Goal: Information Seeking & Learning: Learn about a topic

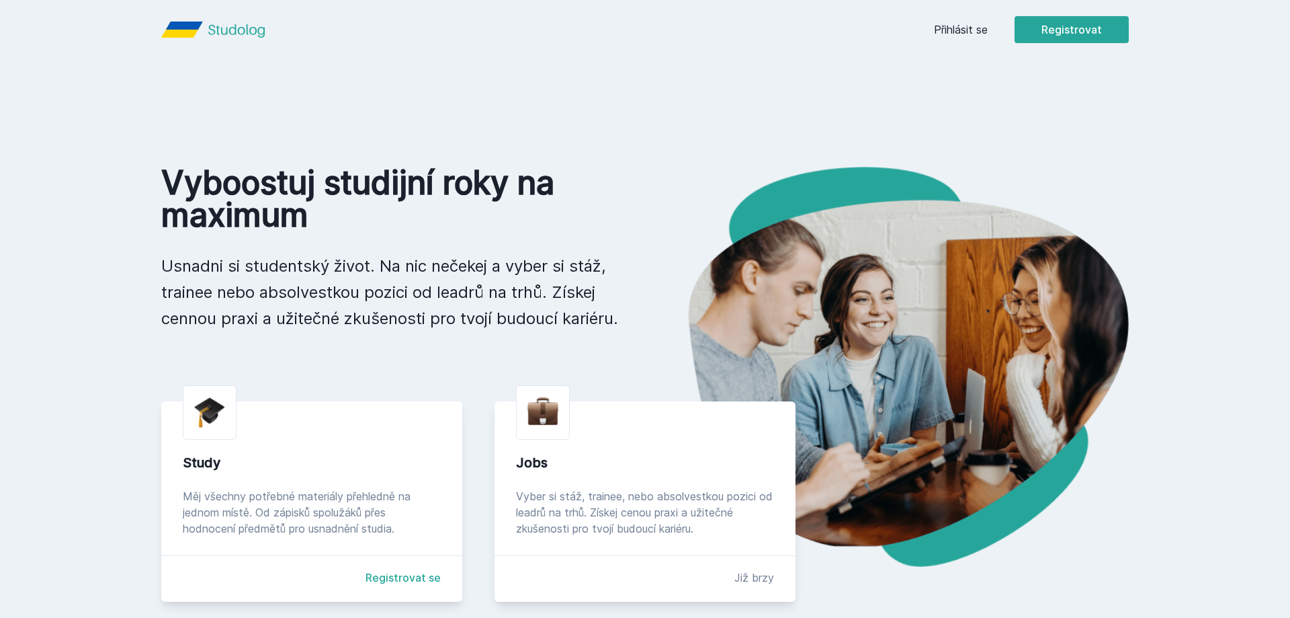
click at [986, 34] on div "Chceš dostávat tipy ohledně studia, nových testů, hodnocení učitelů a předmětů?…" at bounding box center [645, 60] width 1290 height 120
click at [973, 27] on div "Chceš dostávat tipy ohledně studia, nových testů, hodnocení učitelů a předmětů?…" at bounding box center [645, 60] width 1290 height 120
click at [649, 84] on button "Ne" at bounding box center [648, 87] width 48 height 34
click at [990, 34] on div "Přihlásit se Registrovat" at bounding box center [1031, 29] width 195 height 27
click at [982, 32] on link "Přihlásit se" at bounding box center [961, 30] width 54 height 16
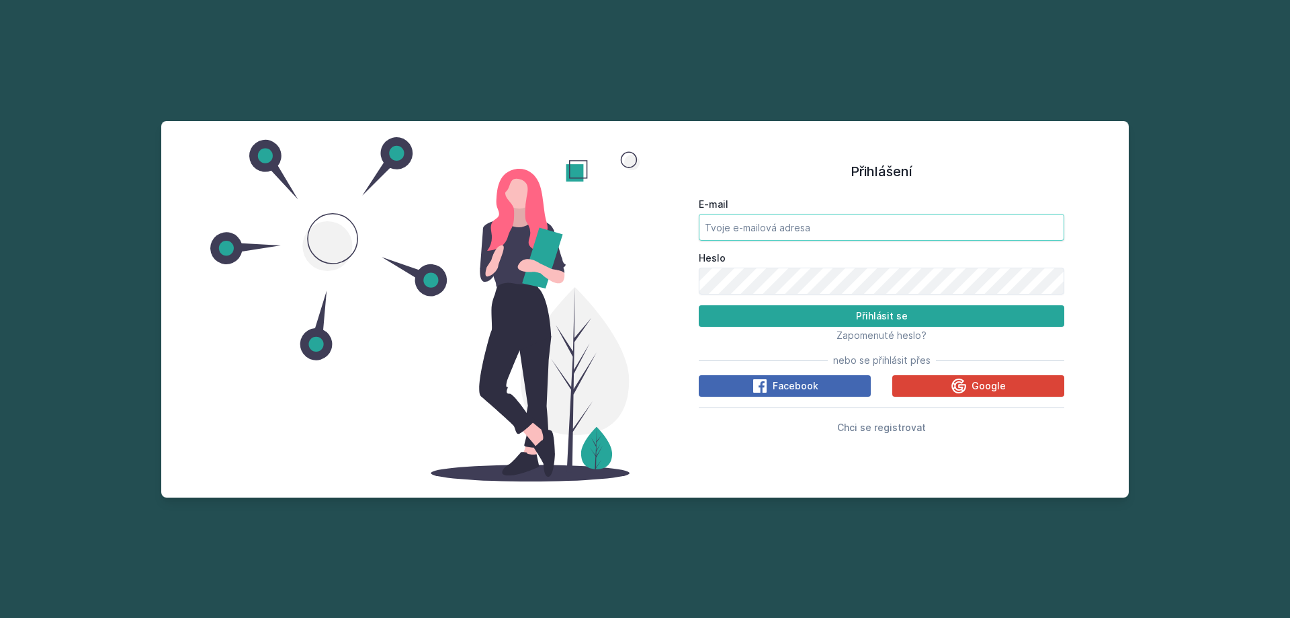
click at [823, 230] on input "E-mail" at bounding box center [882, 227] width 366 height 27
click at [699, 305] on button "Přihlásit se" at bounding box center [882, 316] width 366 height 22
drag, startPoint x: 720, startPoint y: 219, endPoint x: 647, endPoint y: 208, distance: 74.8
click at [699, 214] on input "bort06@vse.cz" at bounding box center [882, 227] width 366 height 27
type input "pida.borek@gmail.com"
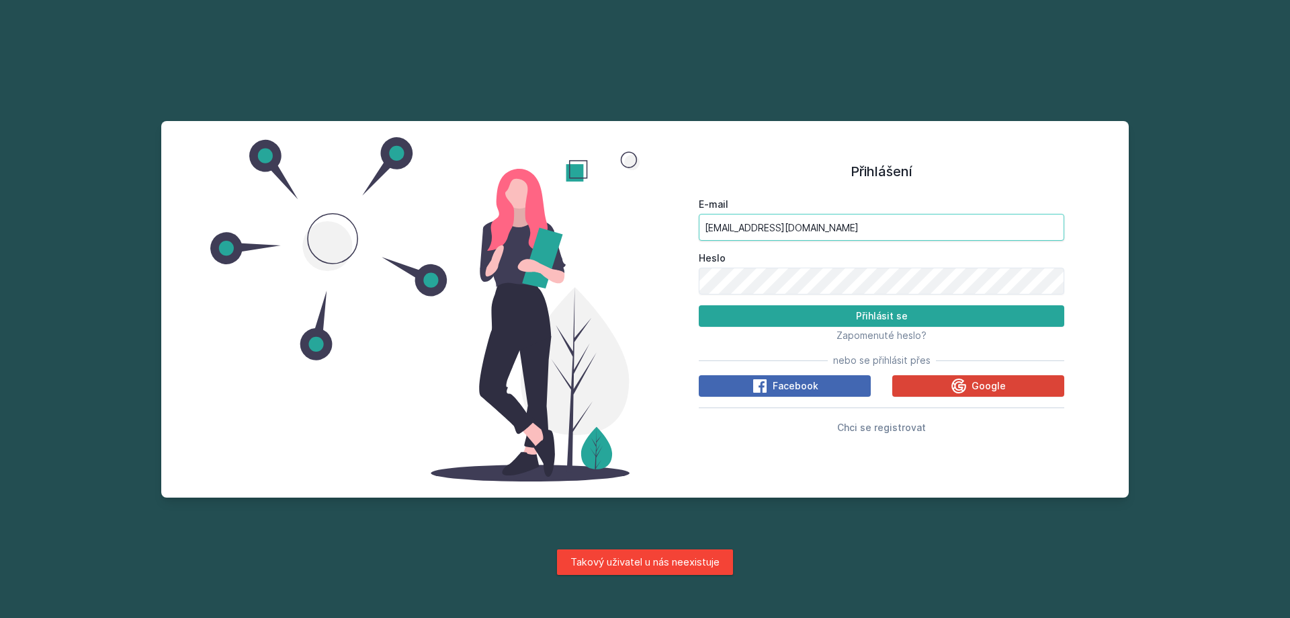
click at [699, 305] on button "Přihlásit se" at bounding box center [882, 316] width 366 height 22
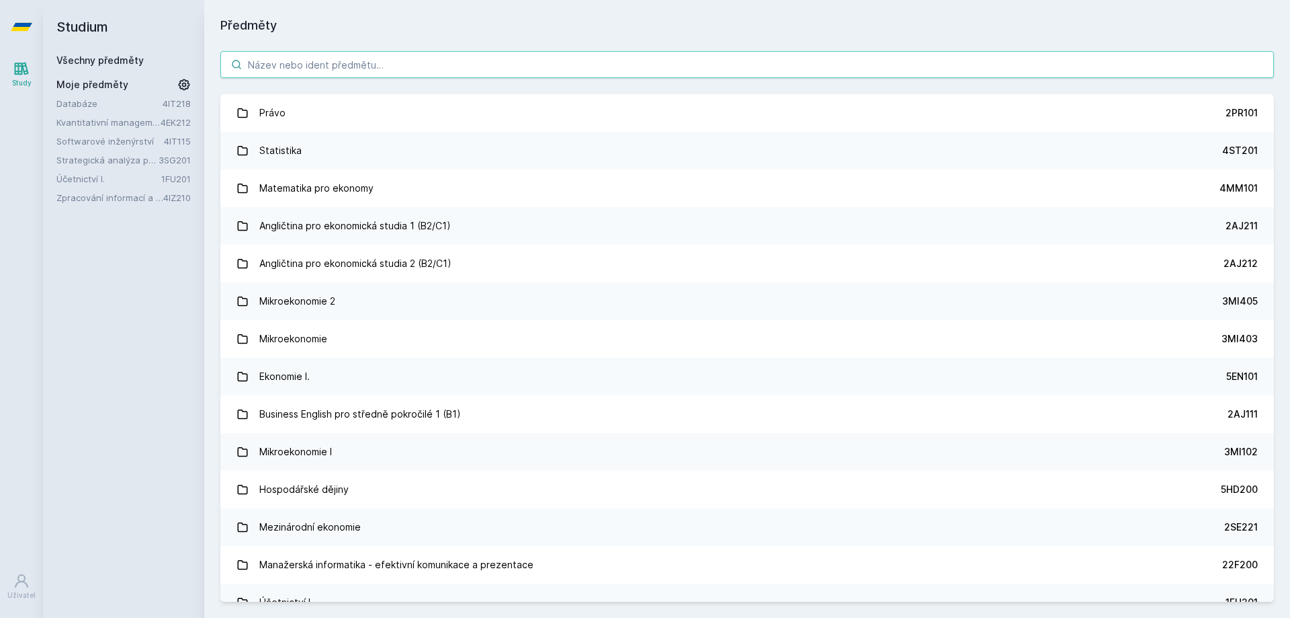
click at [290, 60] on input "search" at bounding box center [747, 64] width 1054 height 27
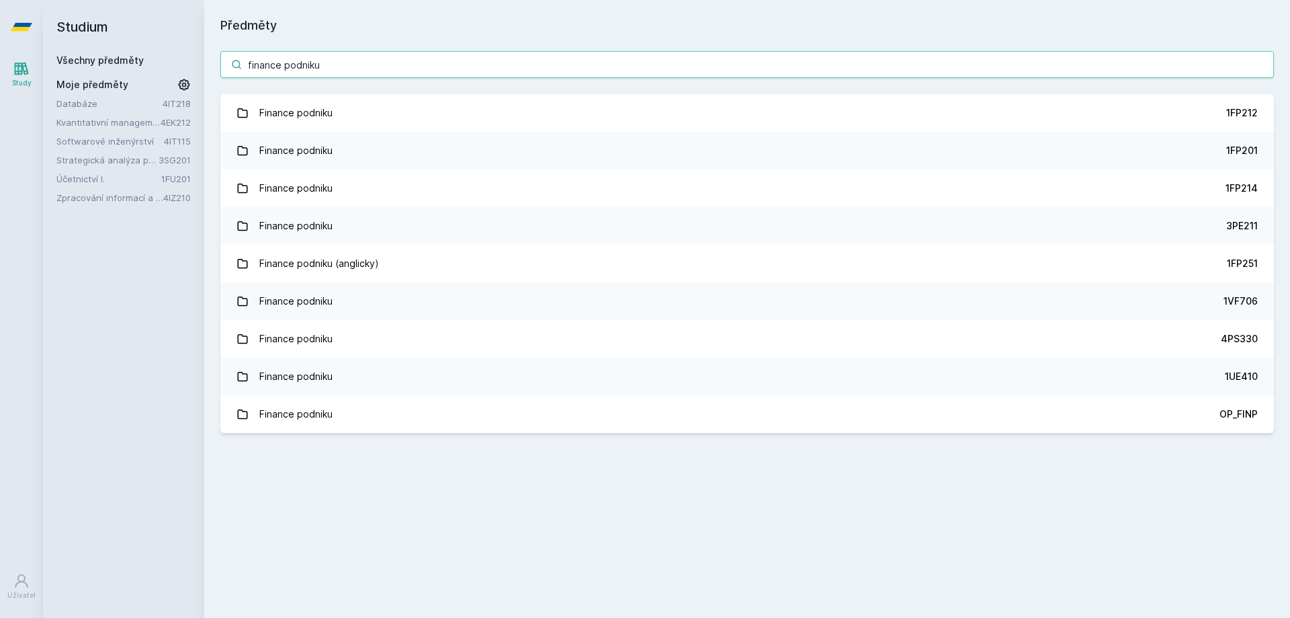
type input "finance podniku"
drag, startPoint x: 449, startPoint y: 65, endPoint x: 237, endPoint y: 58, distance: 212.5
click at [239, 58] on input "finance podniku" at bounding box center [747, 64] width 1054 height 27
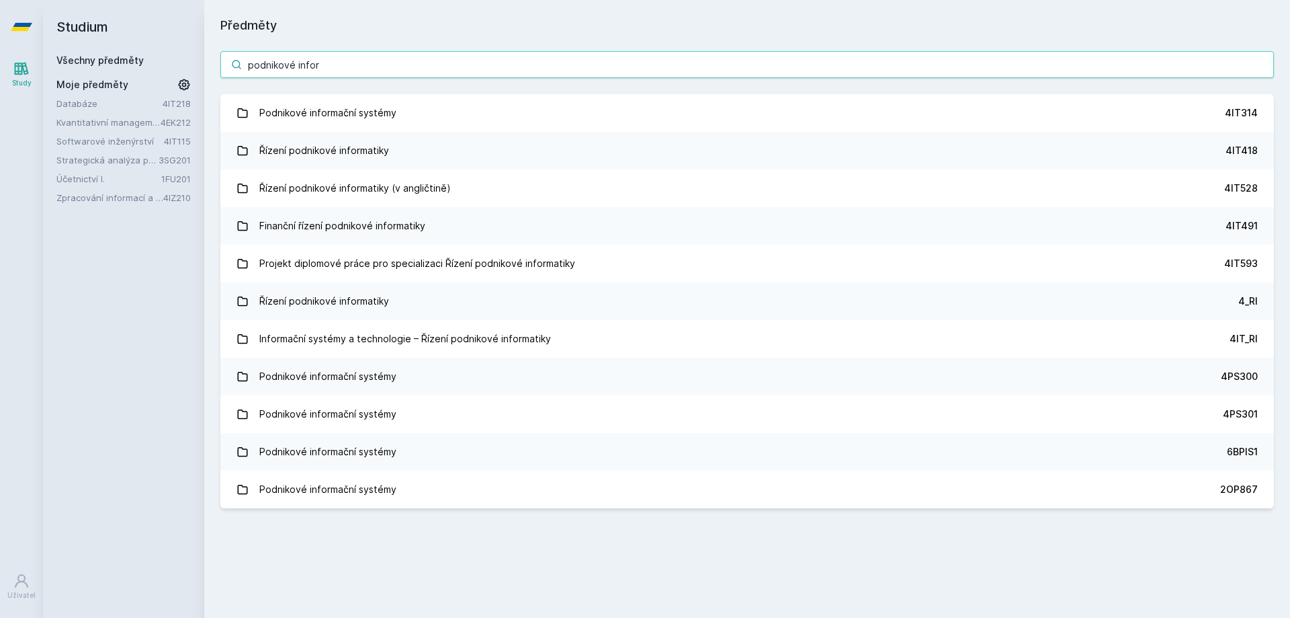
drag, startPoint x: 352, startPoint y: 60, endPoint x: 0, endPoint y: 58, distance: 351.5
click at [220, 58] on input "podnikové infor" at bounding box center [747, 64] width 1054 height 27
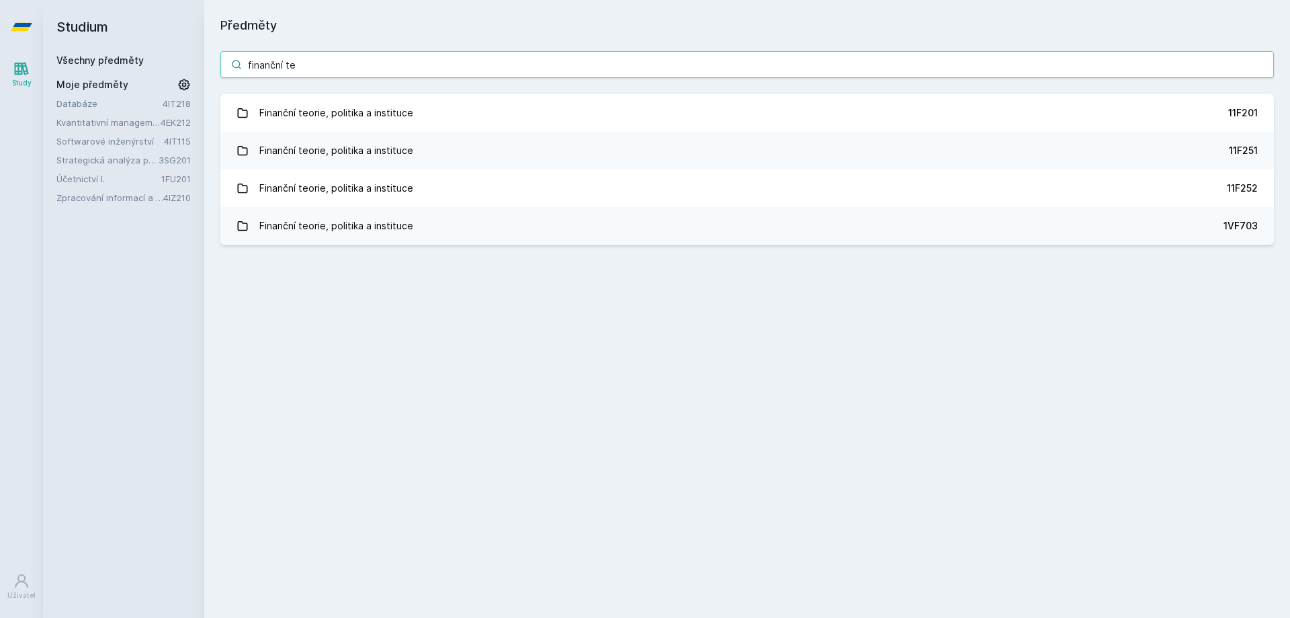
type input "finanční te"
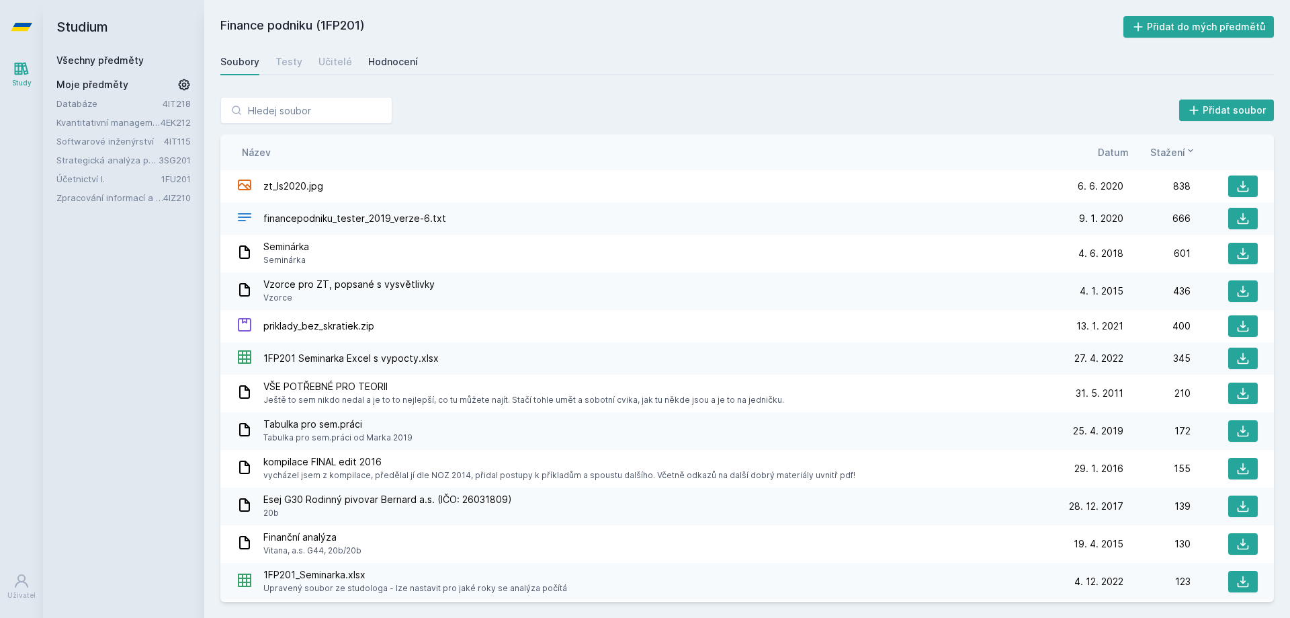
click at [401, 60] on div "Hodnocení" at bounding box center [393, 61] width 50 height 13
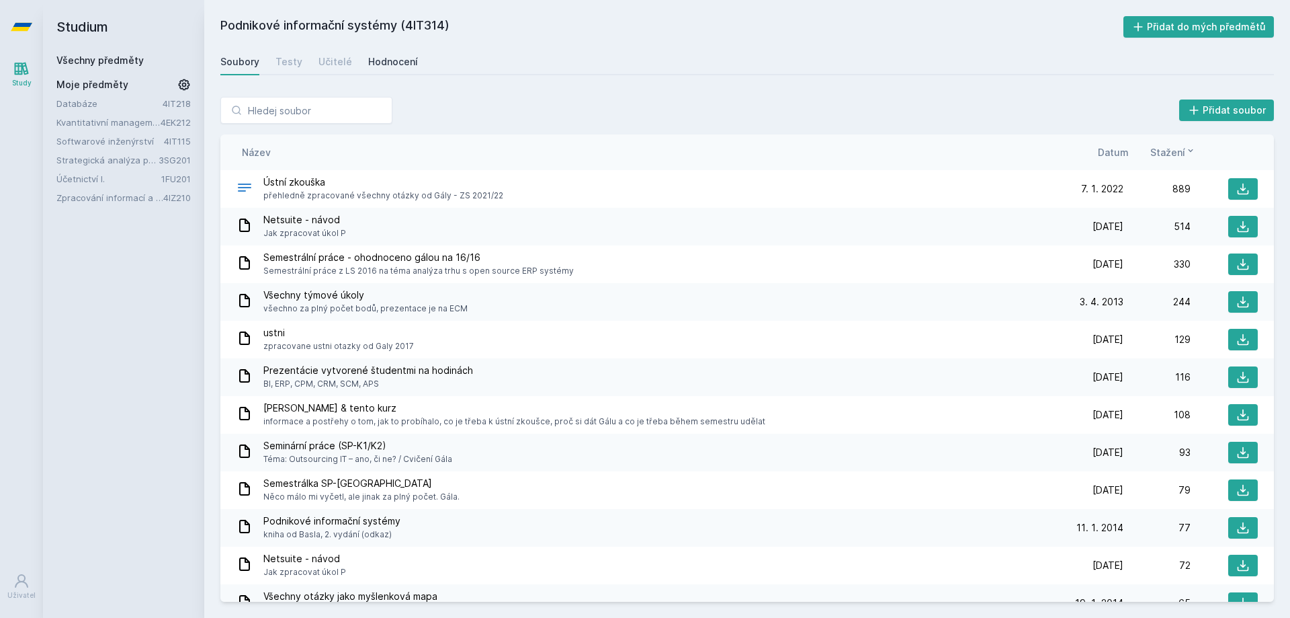
click at [390, 64] on div "Hodnocení" at bounding box center [393, 61] width 50 height 13
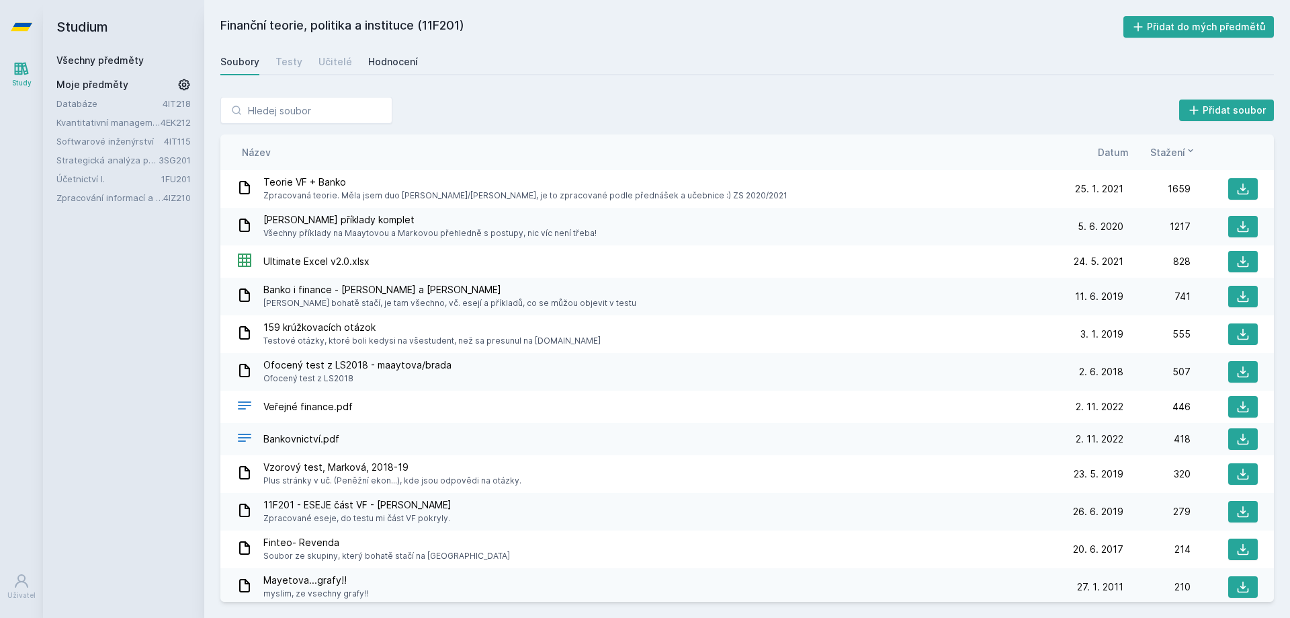
click at [371, 65] on div "Hodnocení" at bounding box center [393, 61] width 50 height 13
